Goal: Check status

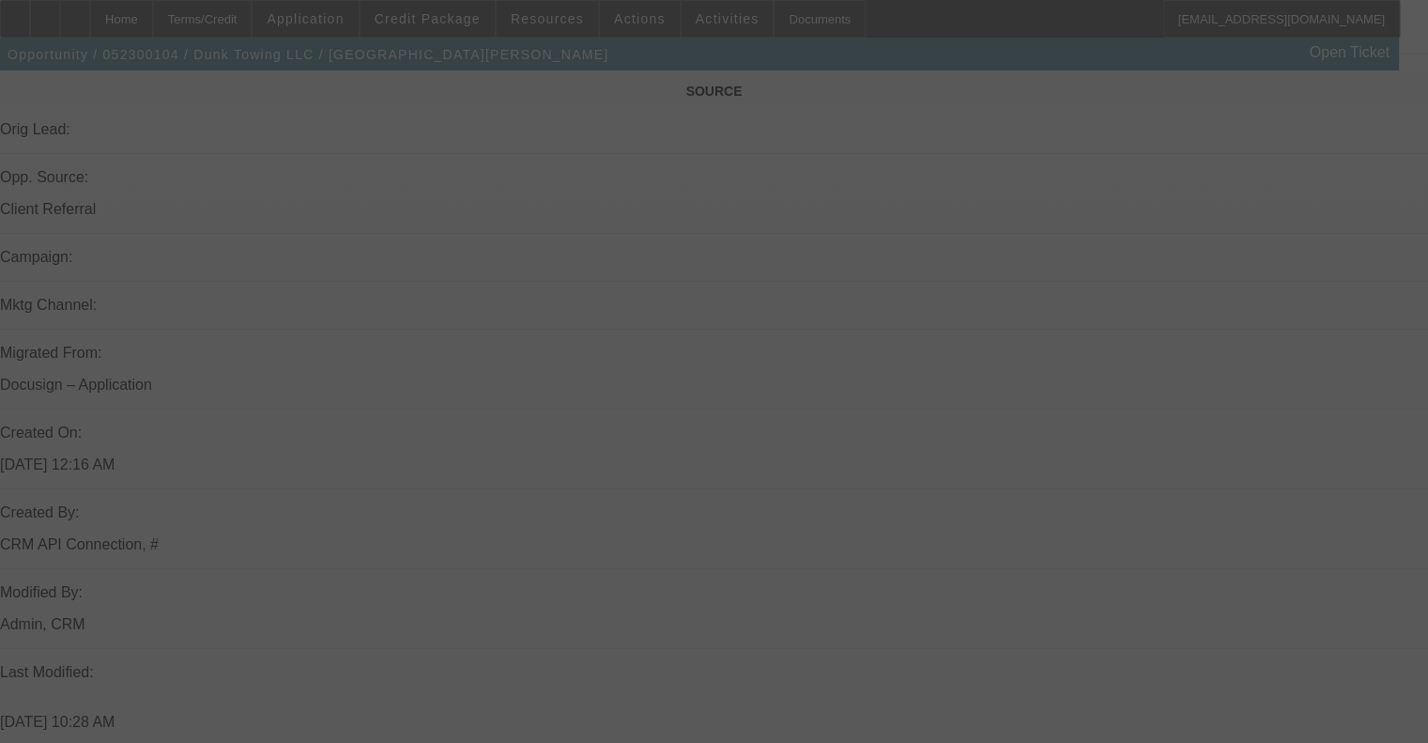
scroll to position [1221, 0]
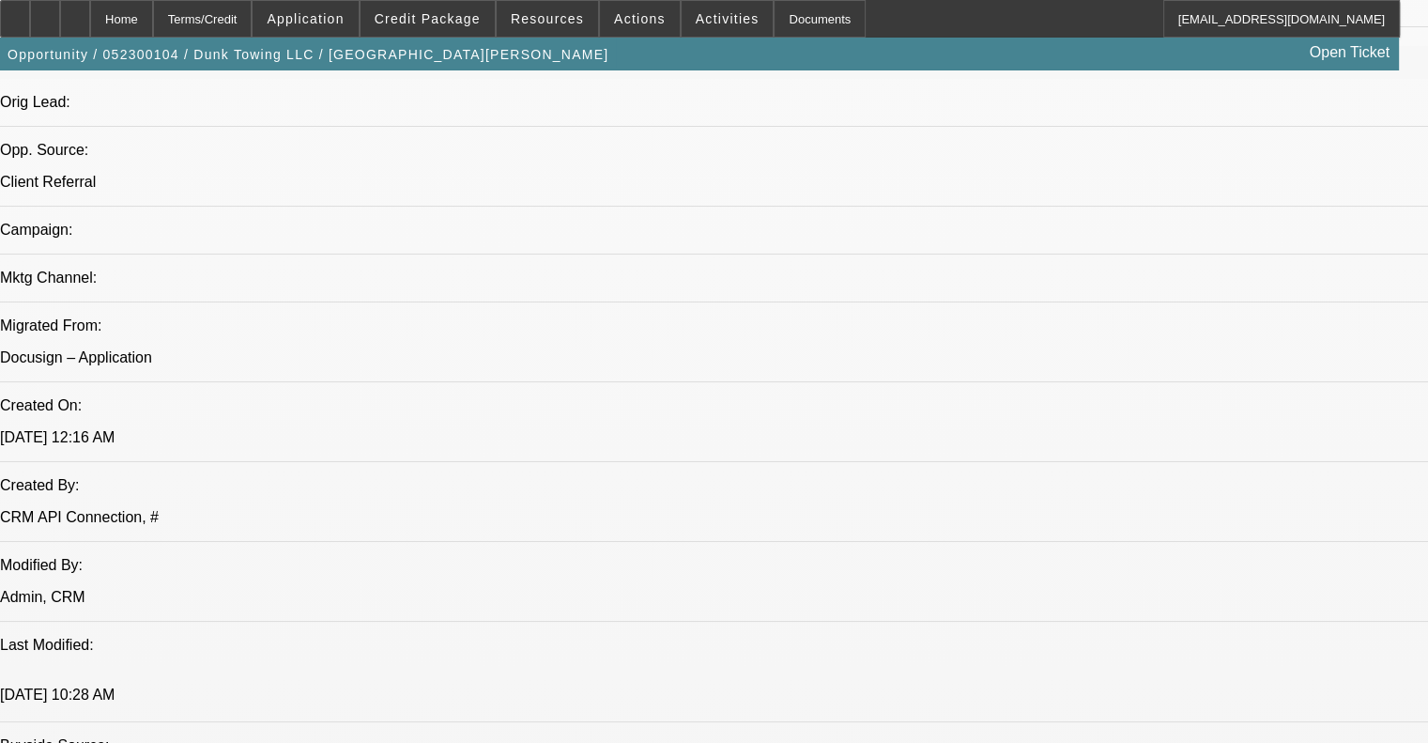
select select "0"
select select "6"
select select "0"
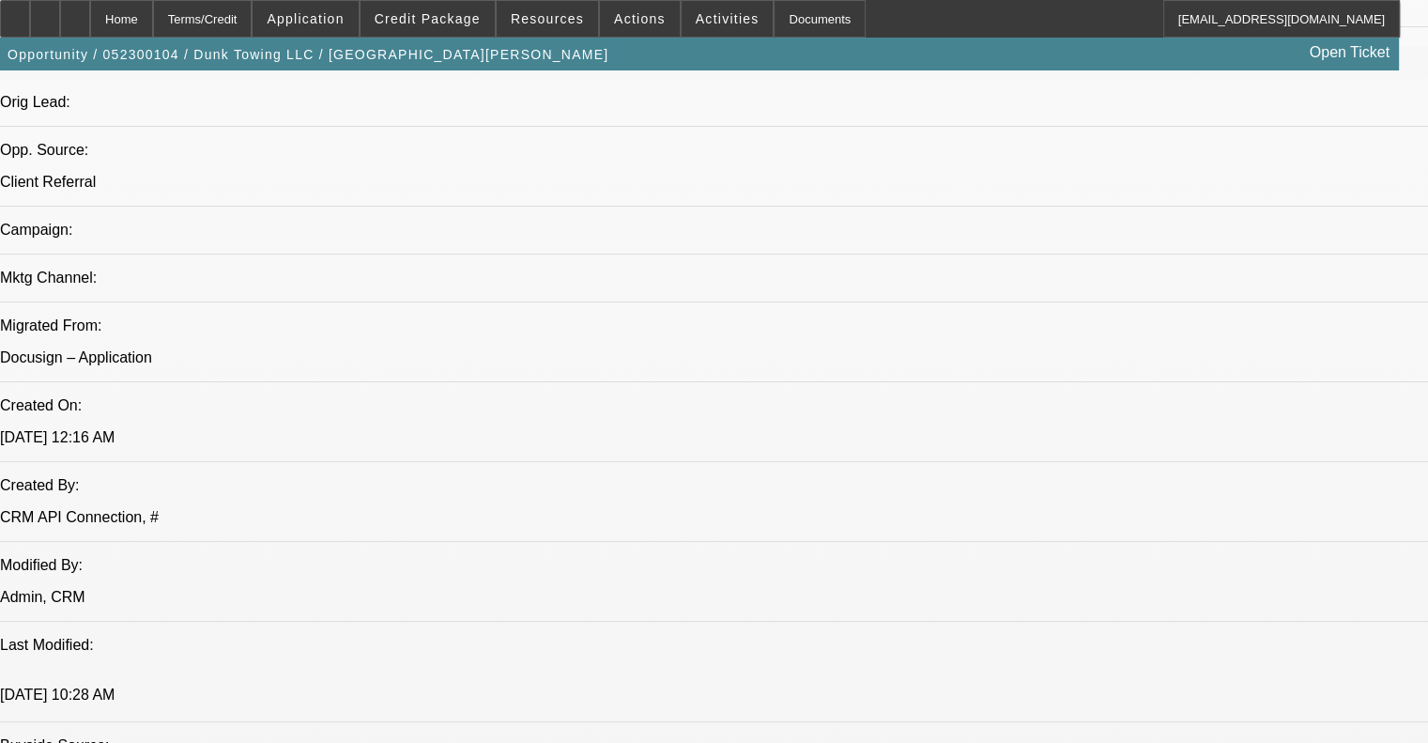
select select "0"
select select "0.1"
select select "4"
select select "0"
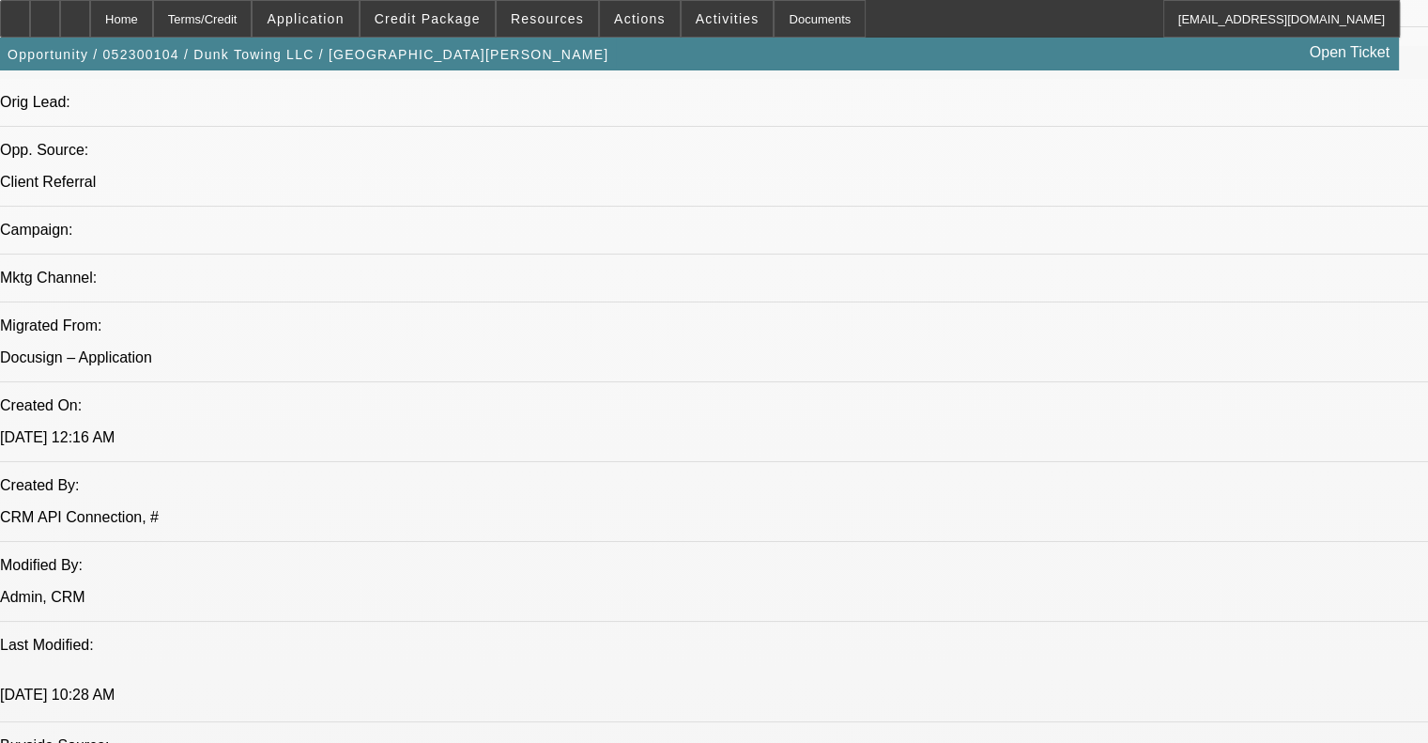
select select "0.1"
select select "4"
select select "0"
select select "0.1"
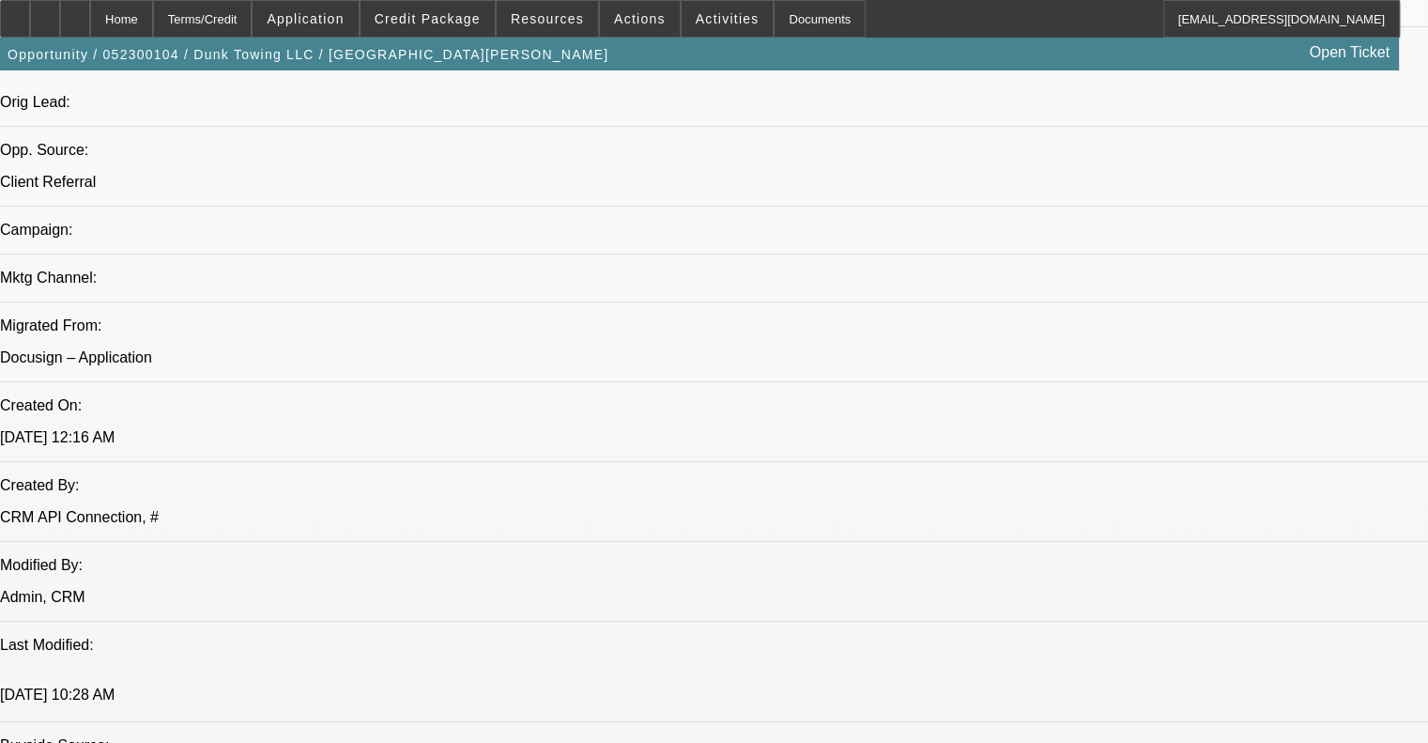
select select "4"
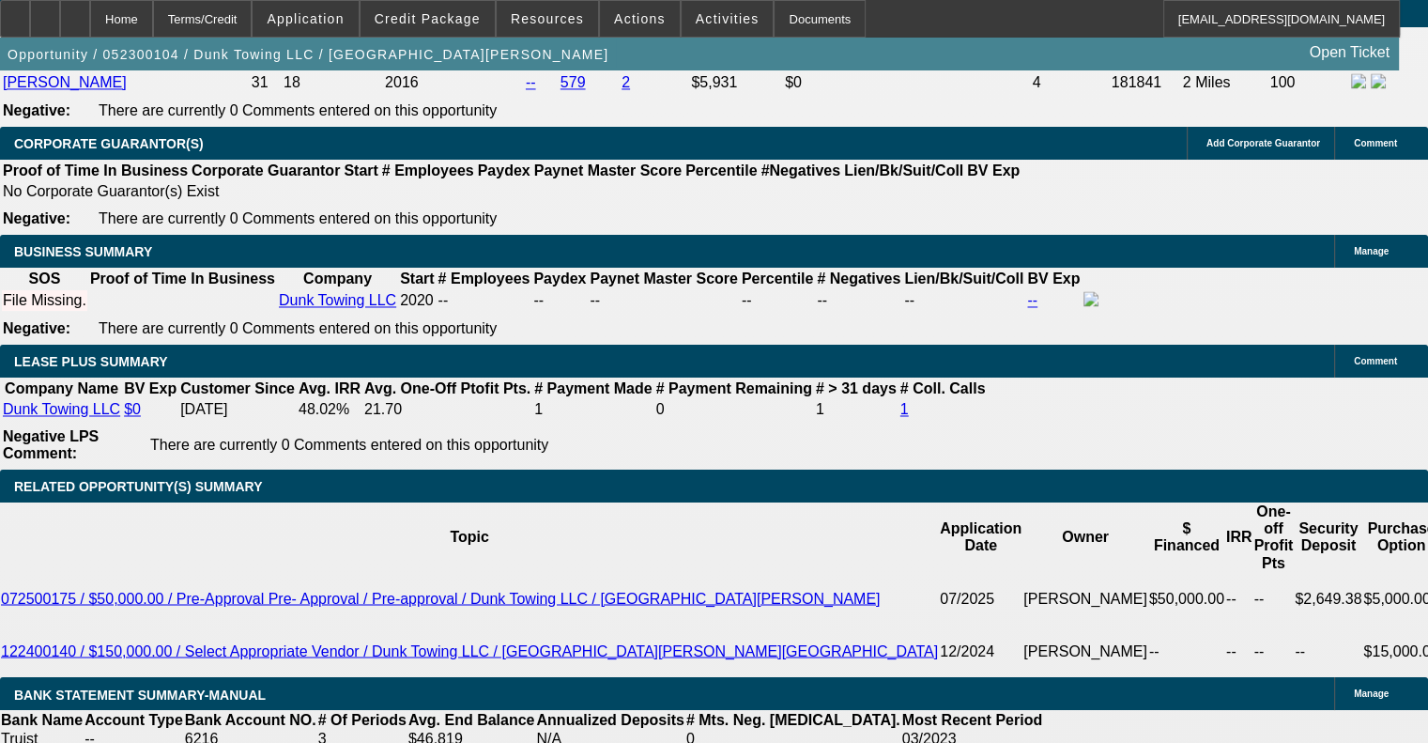
scroll to position [3381, 0]
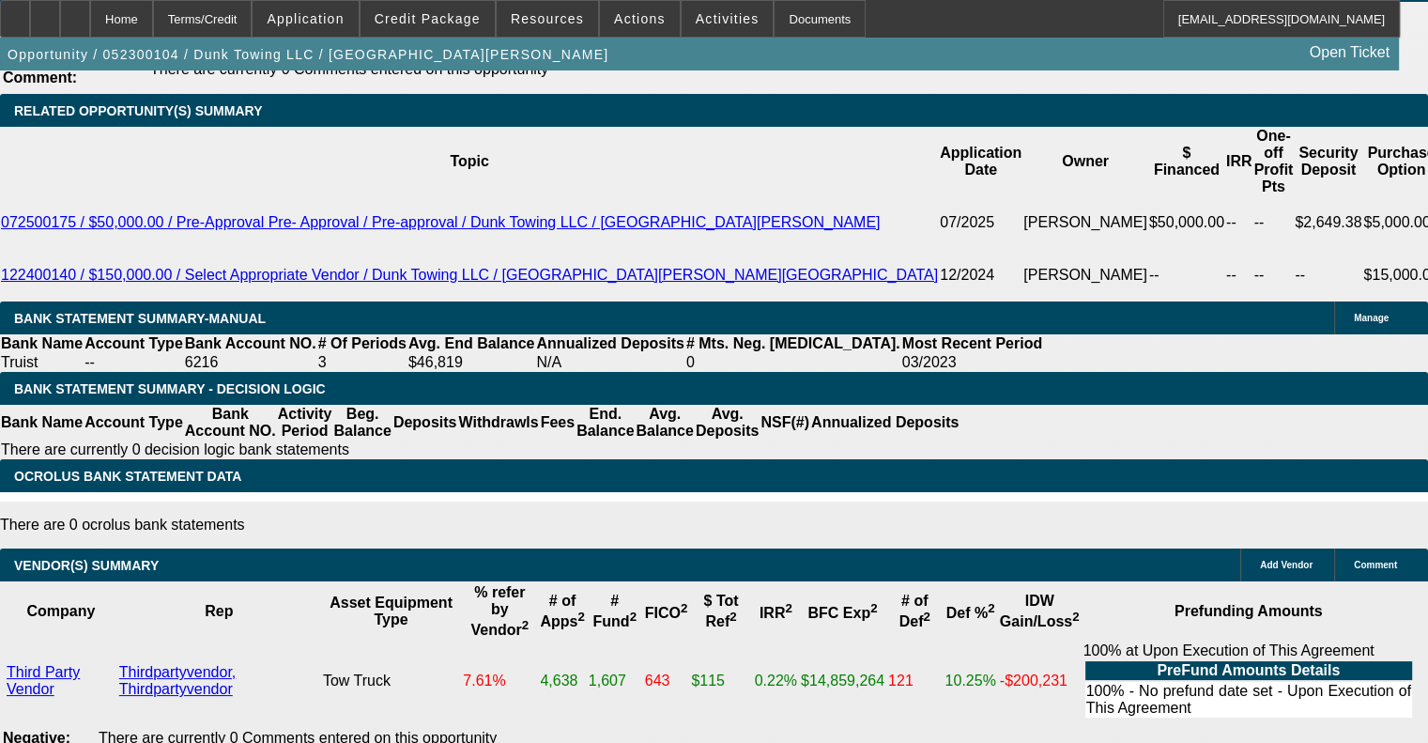
drag, startPoint x: 301, startPoint y: 388, endPoint x: 368, endPoint y: 391, distance: 67.7
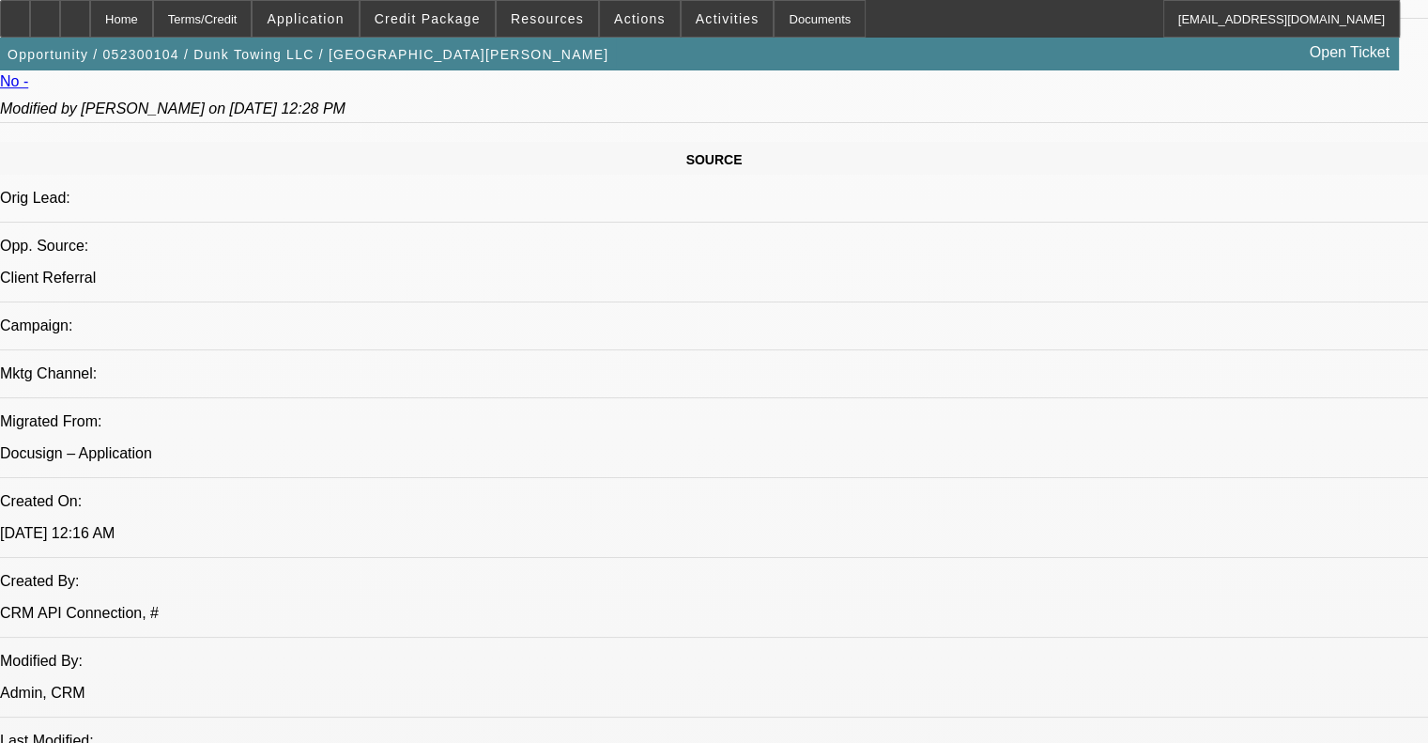
scroll to position [1127, 0]
drag, startPoint x: 577, startPoint y: 371, endPoint x: 557, endPoint y: 368, distance: 19.9
drag, startPoint x: 520, startPoint y: 367, endPoint x: 304, endPoint y: 359, distance: 216.2
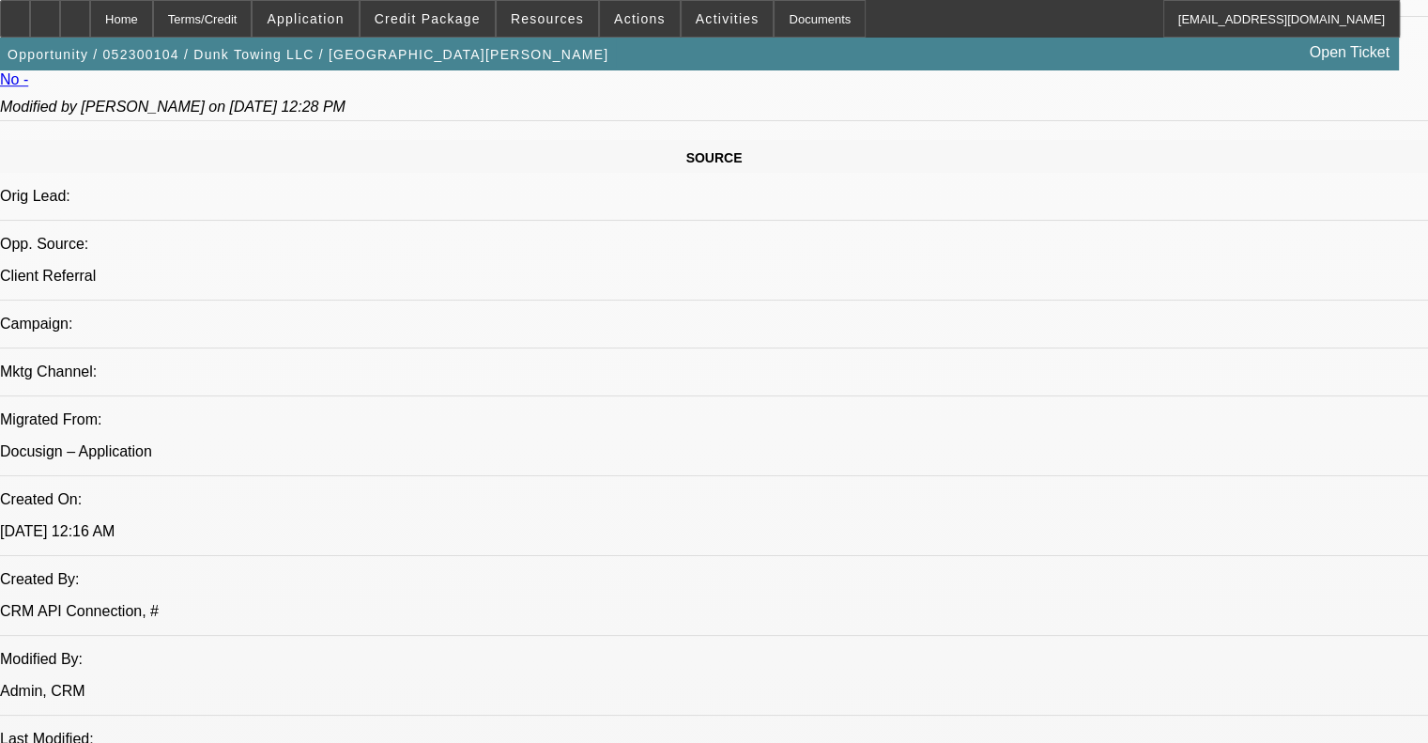
drag, startPoint x: 308, startPoint y: 363, endPoint x: 920, endPoint y: 362, distance: 612.3
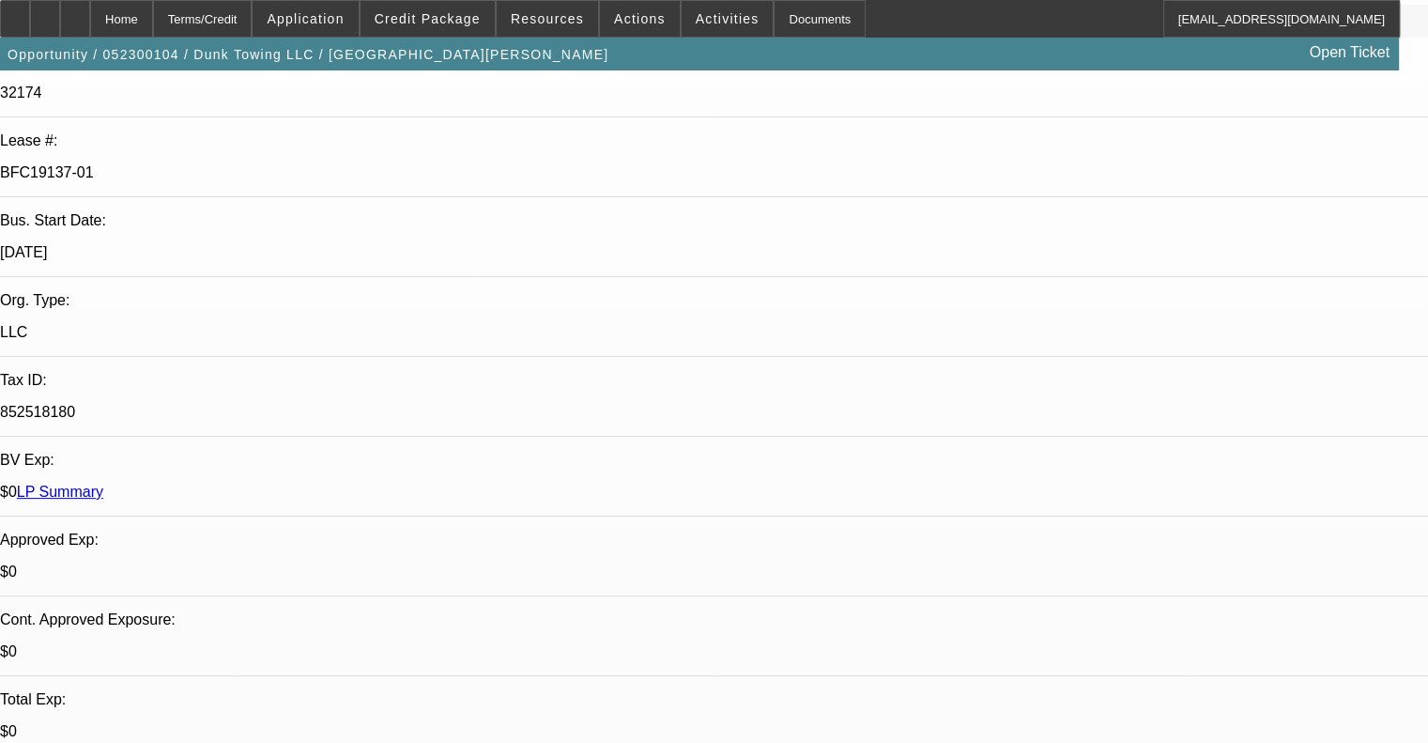
scroll to position [470, 0]
